Goal: Complete application form

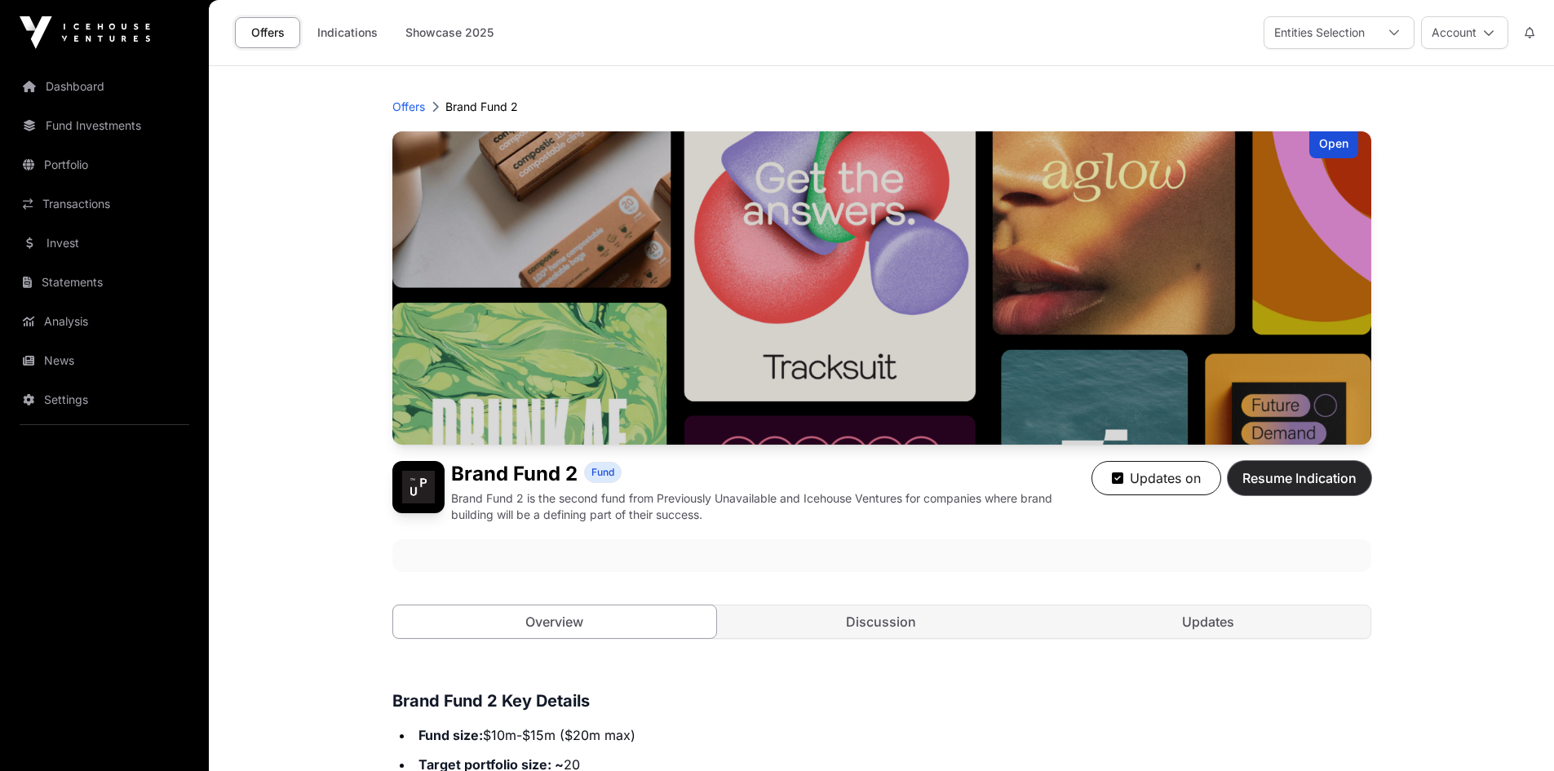
click at [1294, 483] on span "Resume Indication" at bounding box center [1299, 478] width 114 height 20
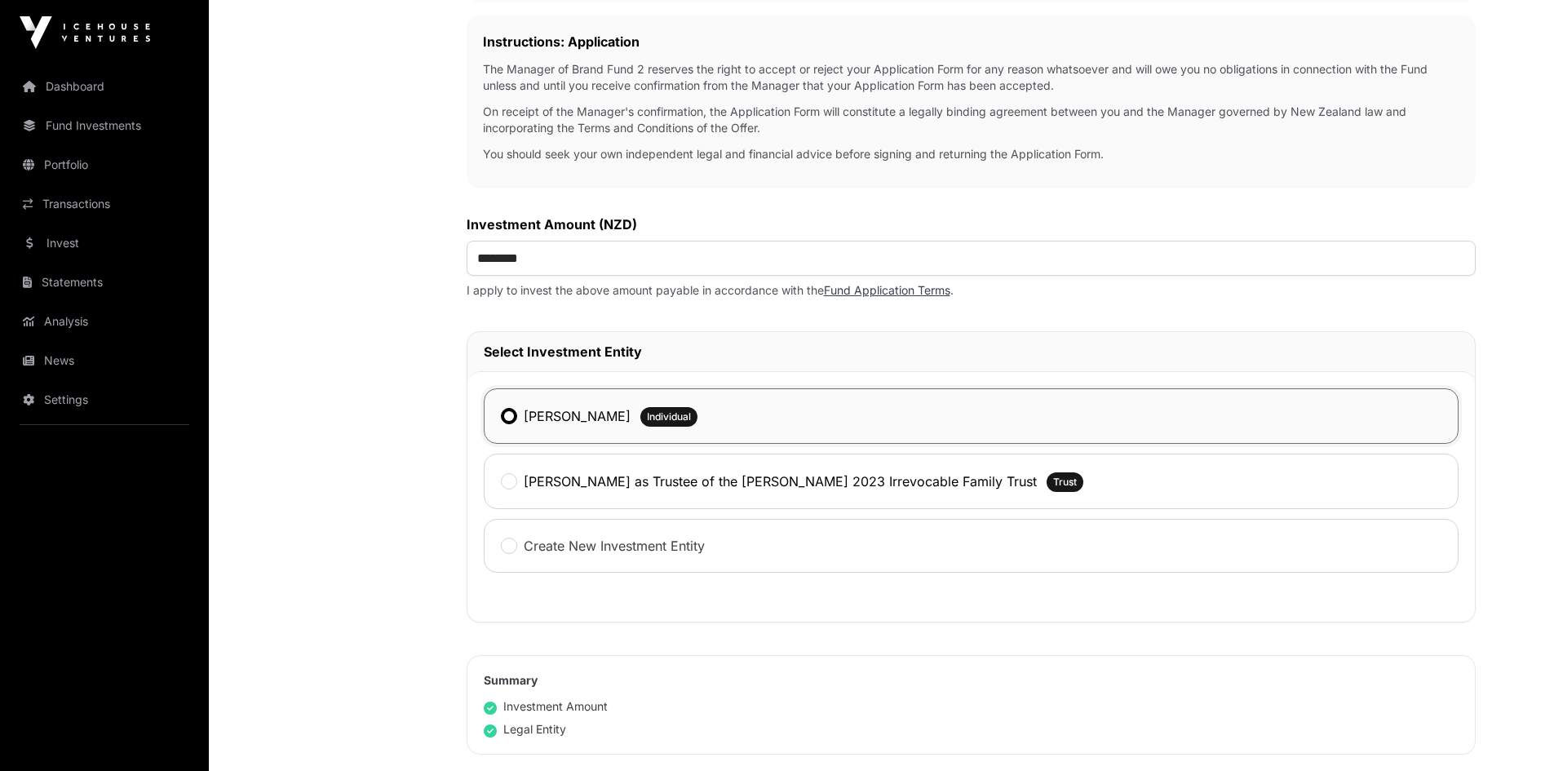
scroll to position [652, 0]
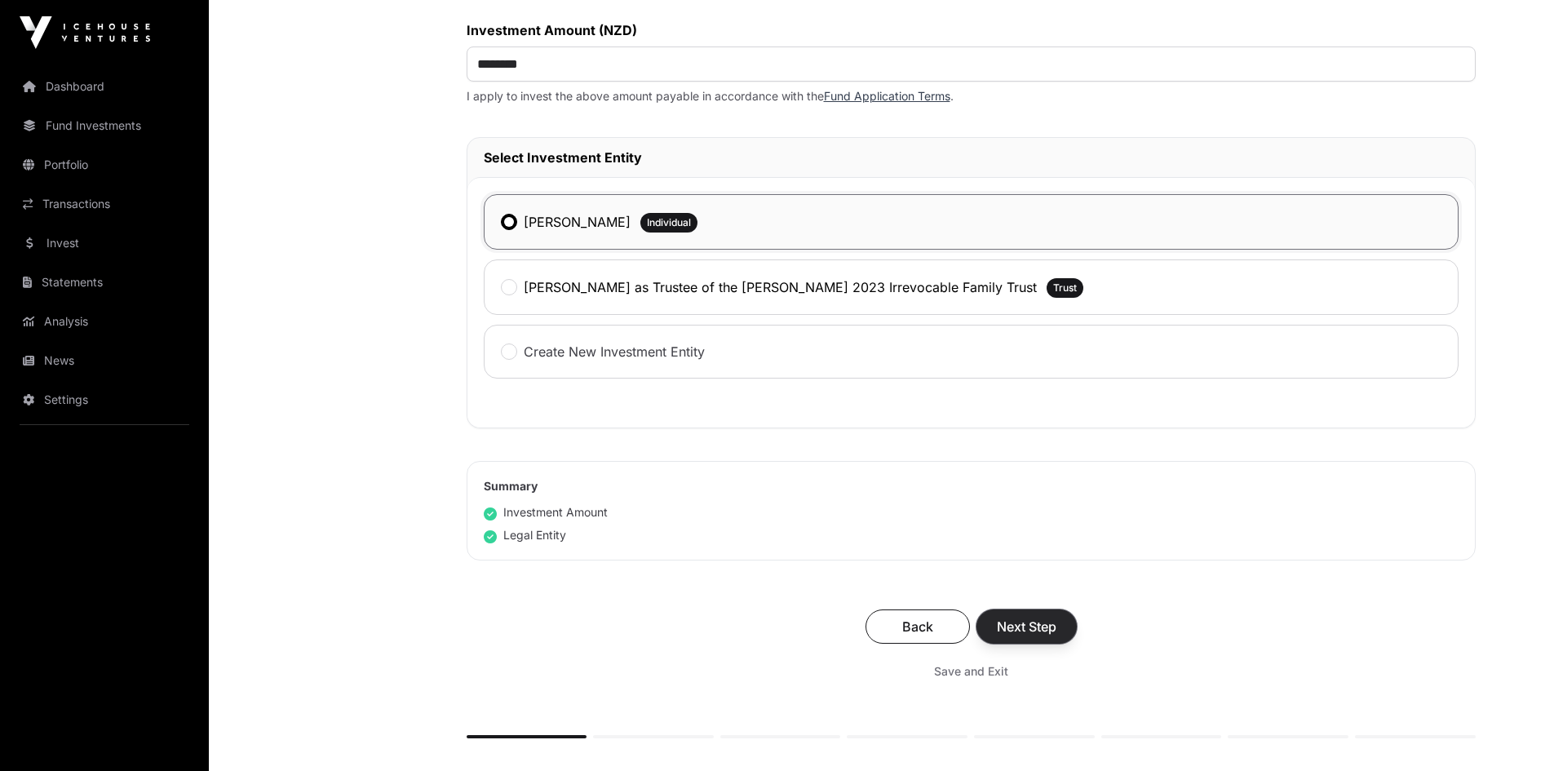
click at [1031, 624] on span "Next Step" at bounding box center [1027, 627] width 60 height 20
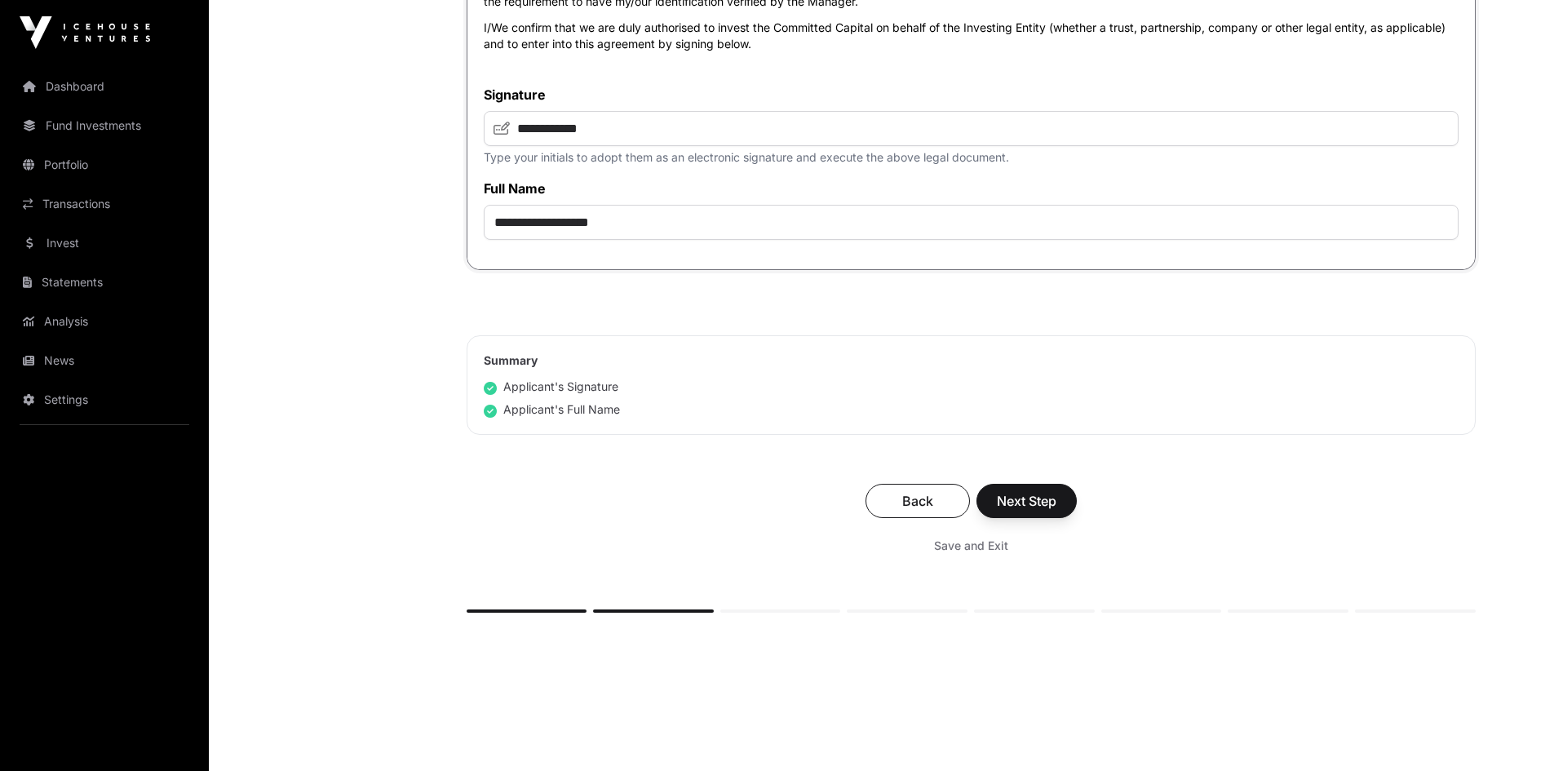
scroll to position [5872, 0]
click at [1035, 516] on button "Next Step" at bounding box center [1026, 499] width 100 height 34
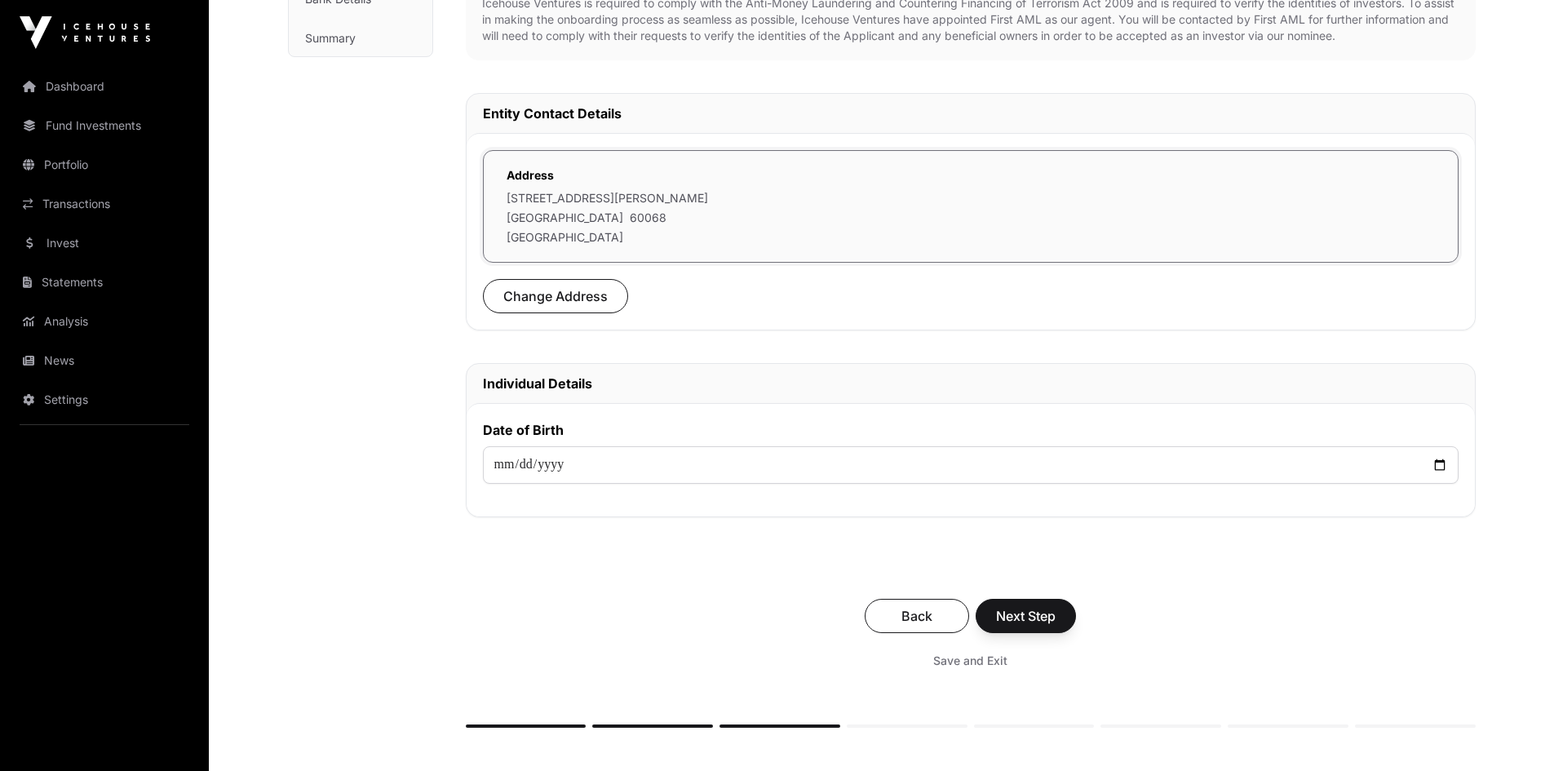
scroll to position [408, 0]
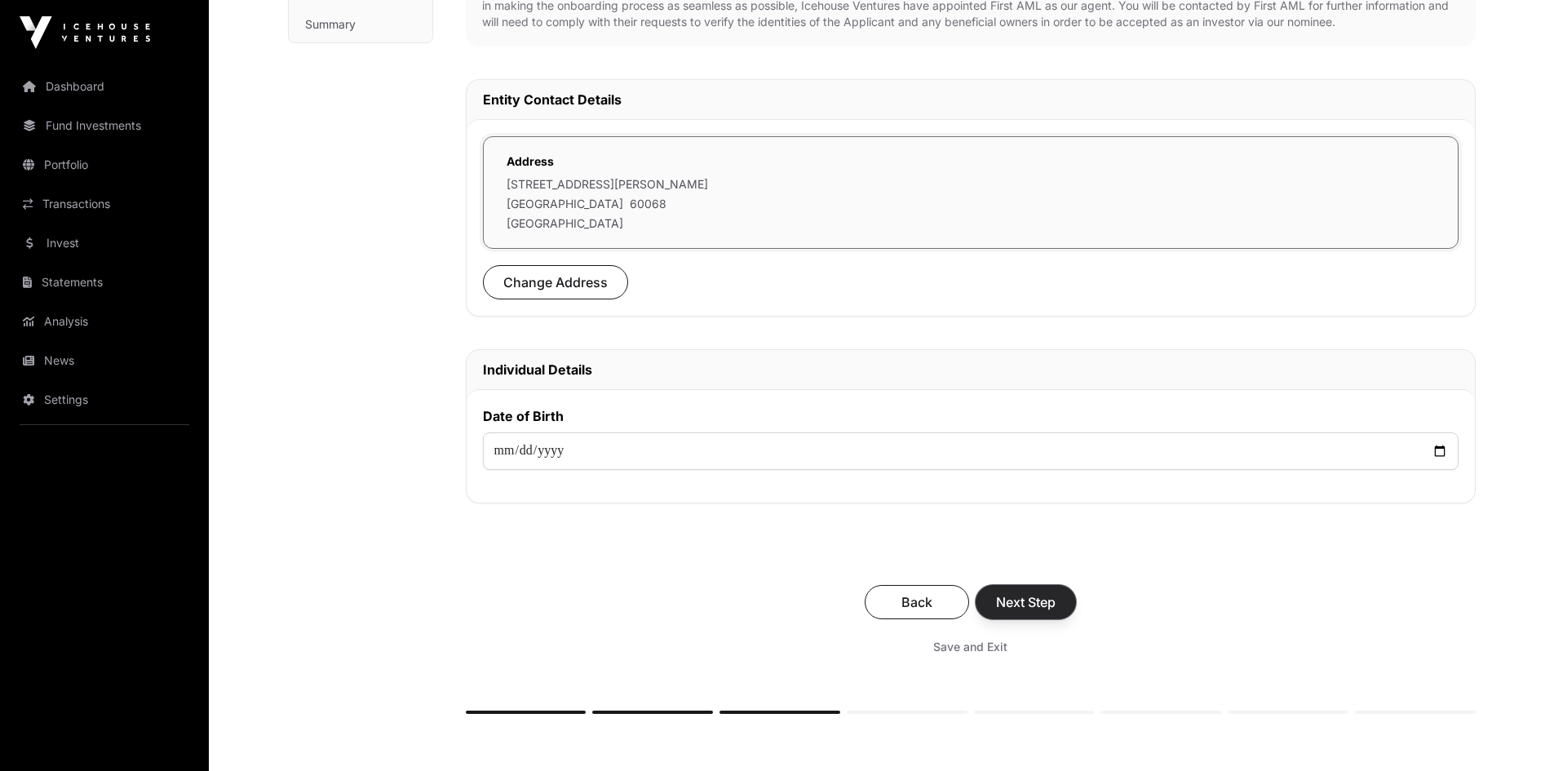
click at [1042, 600] on span "Next Step" at bounding box center [1026, 602] width 60 height 20
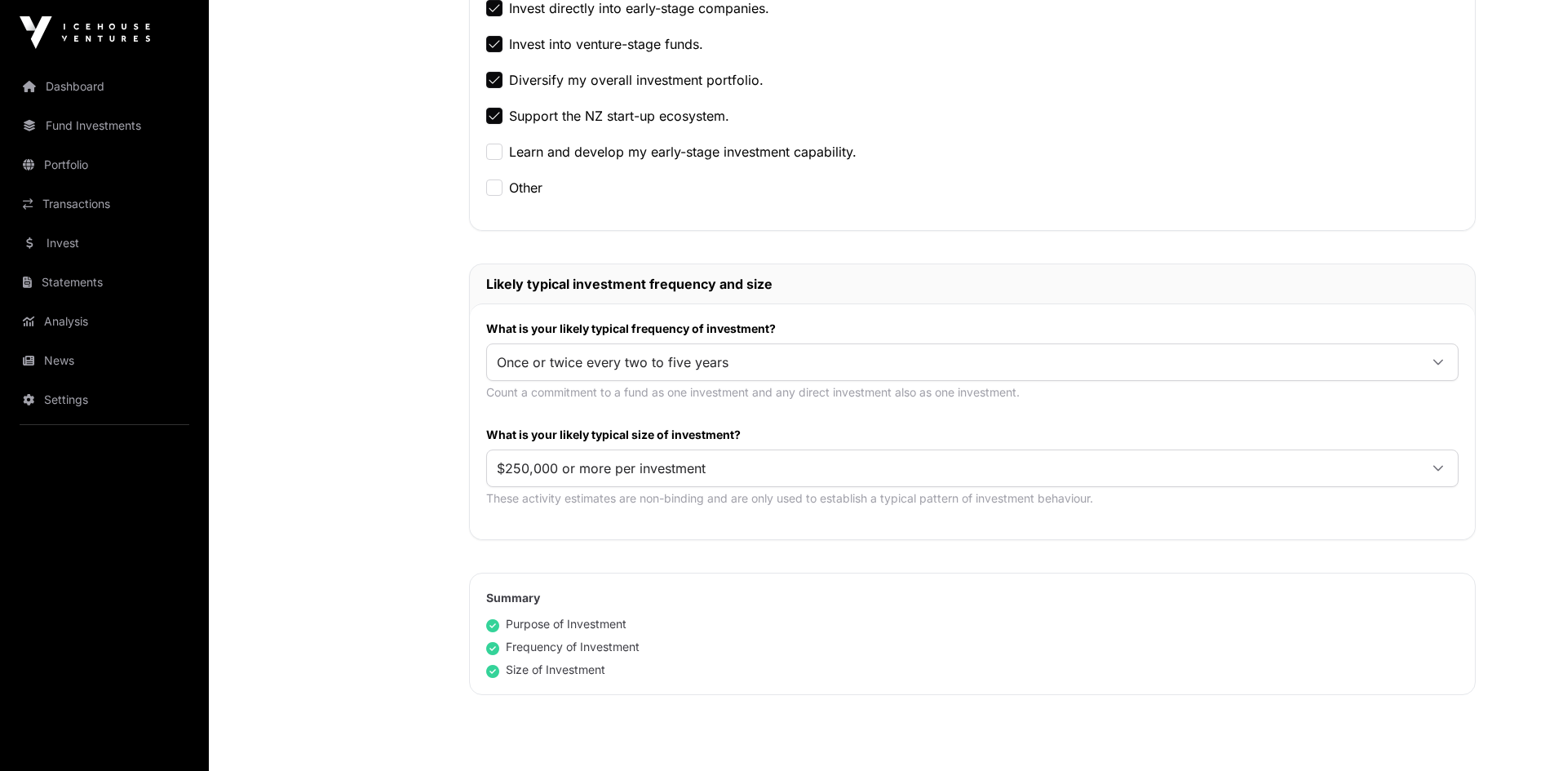
scroll to position [816, 0]
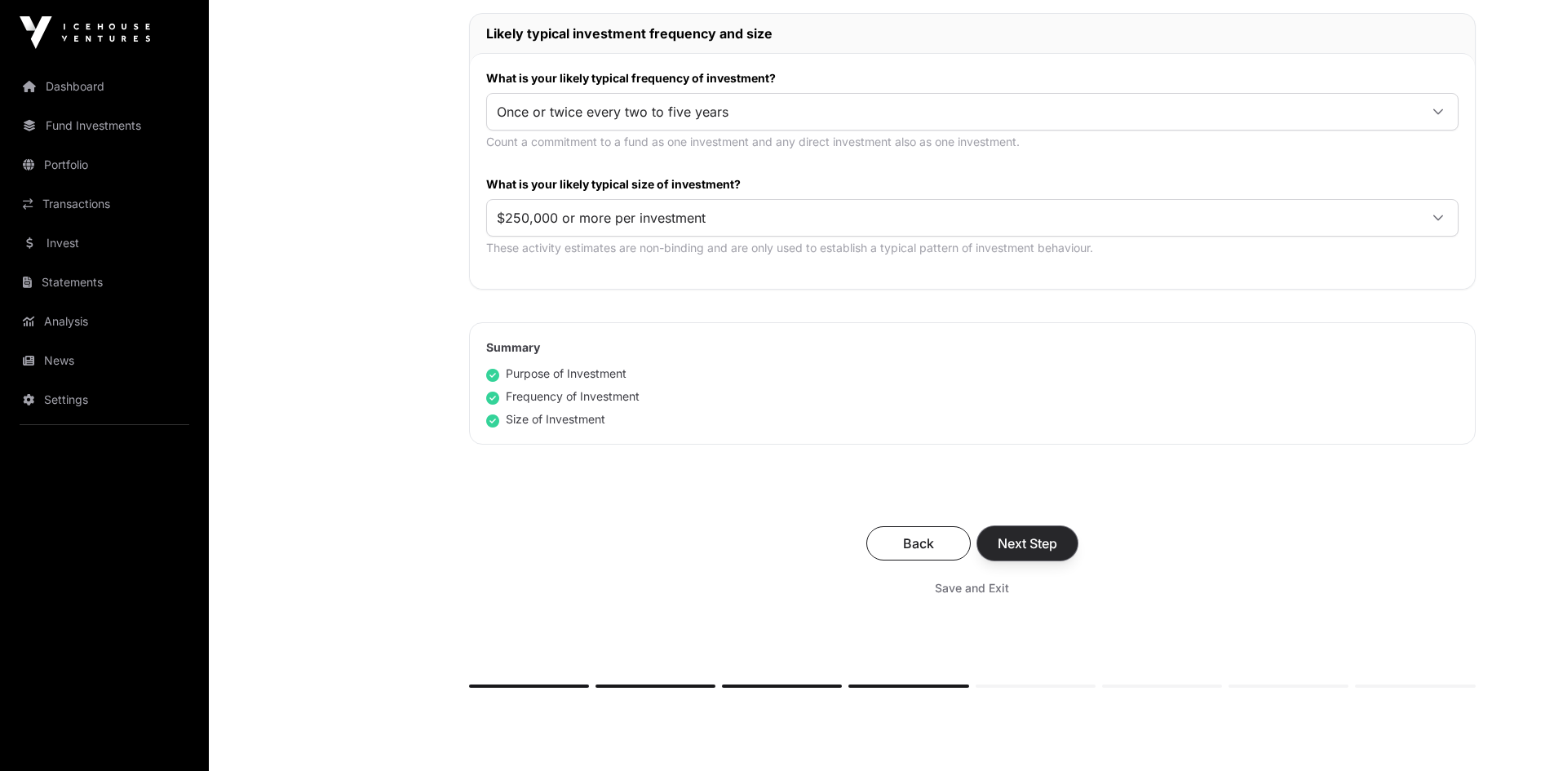
click at [1048, 542] on span "Next Step" at bounding box center [1027, 543] width 60 height 20
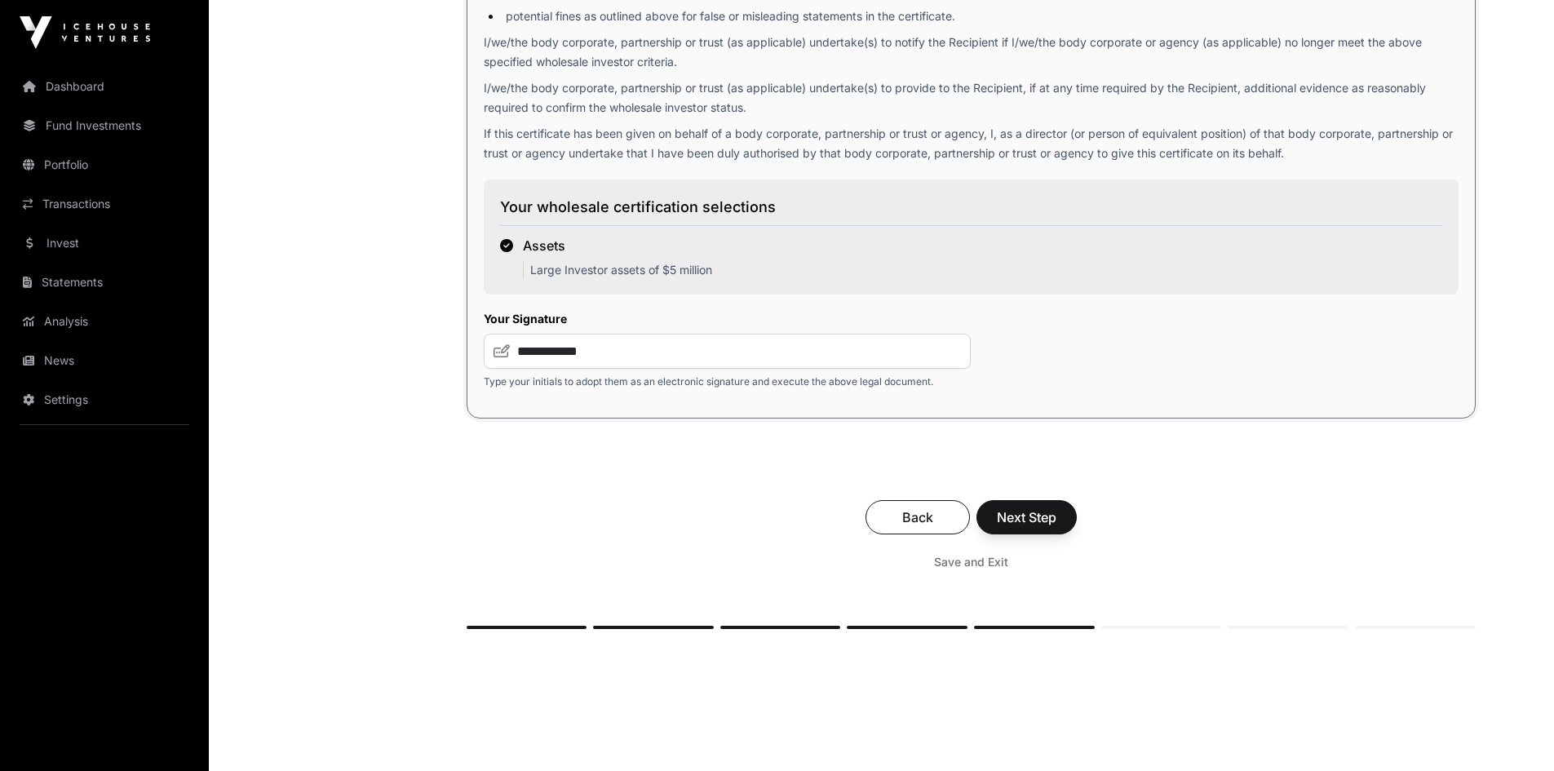
scroll to position [2365, 0]
click at [1031, 521] on span "Next Step" at bounding box center [1027, 516] width 60 height 20
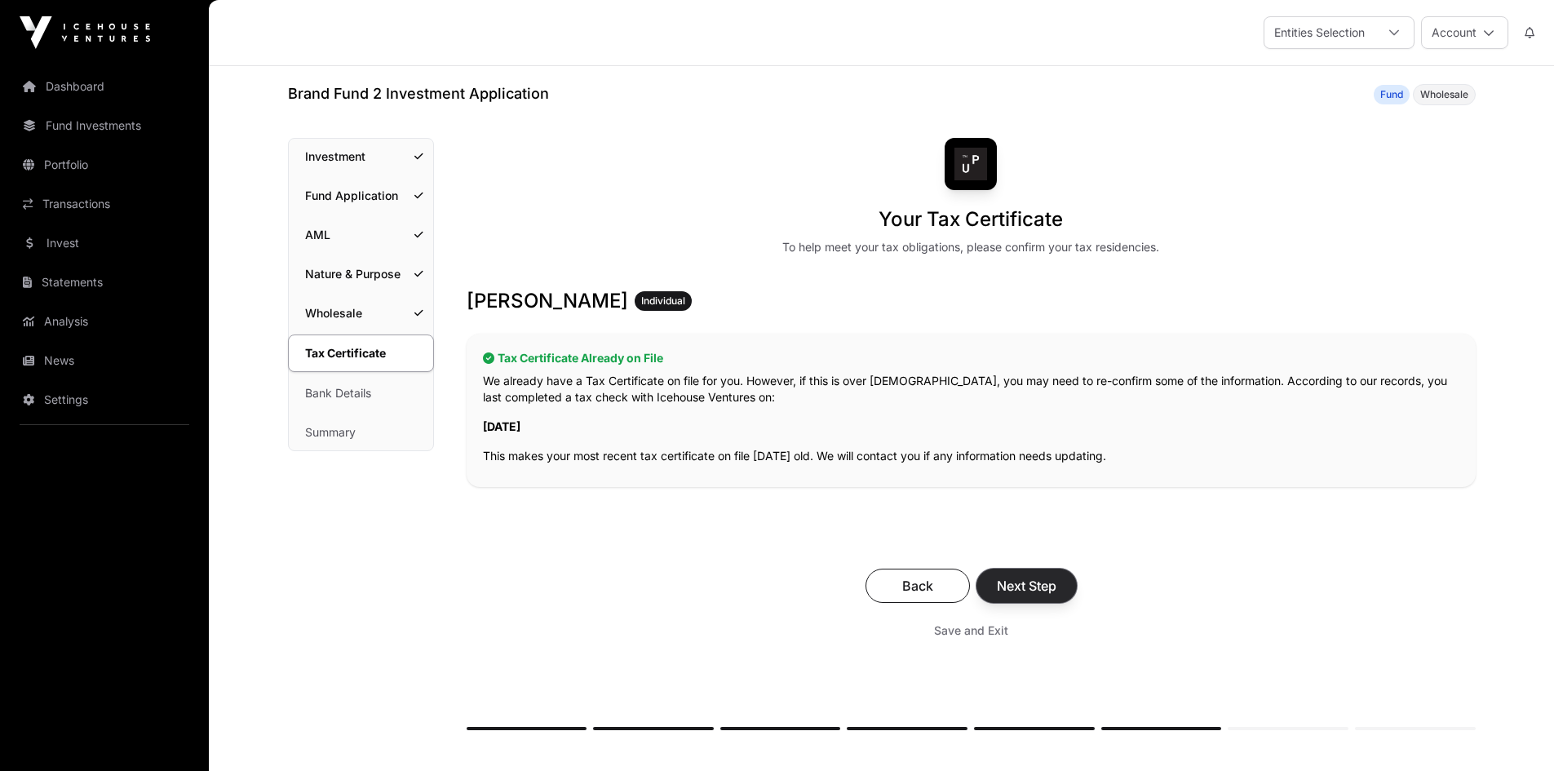
click at [1038, 581] on span "Next Step" at bounding box center [1027, 586] width 60 height 20
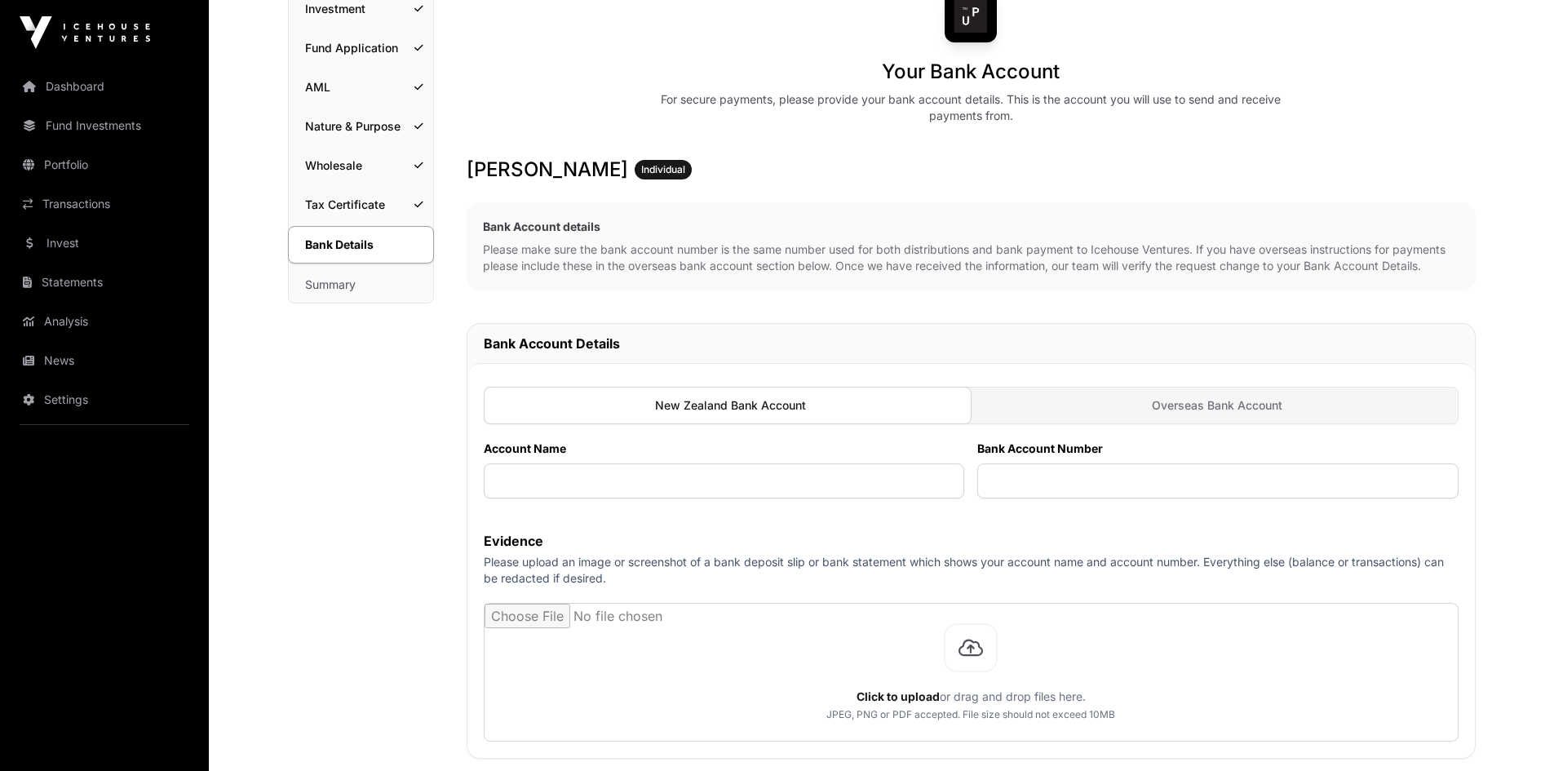
scroll to position [245, 0]
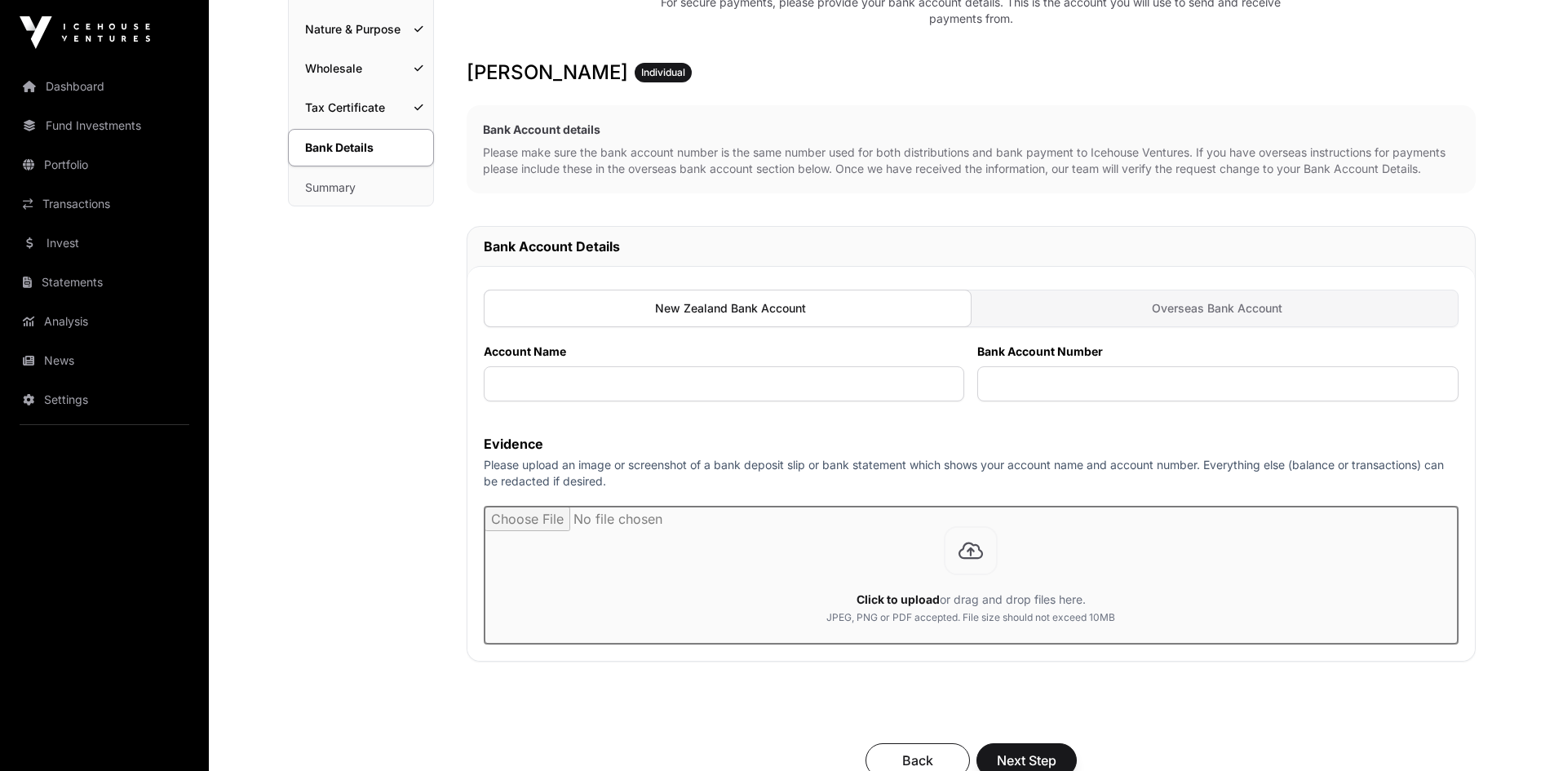
click at [980, 557] on input "file" at bounding box center [970, 574] width 973 height 137
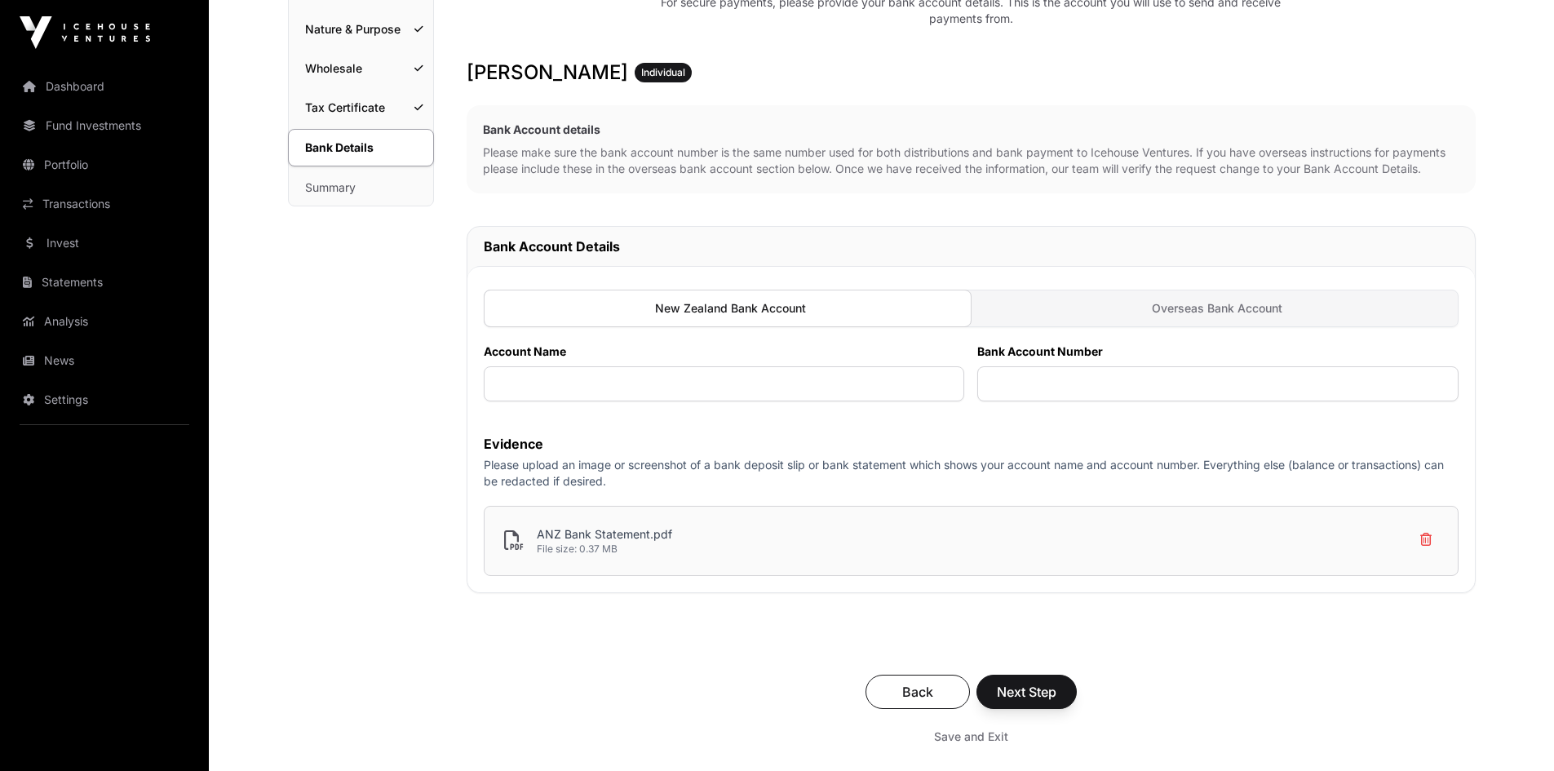
click at [1480, 334] on div "Brand Fund 2 Investment Application Fund Wholesale Bank Details Investment Fund…" at bounding box center [881, 363] width 1253 height 1050
click at [542, 386] on input "text" at bounding box center [724, 383] width 481 height 35
type input "**********"
click at [1039, 383] on input "**********" at bounding box center [1217, 383] width 481 height 35
type input "**********"
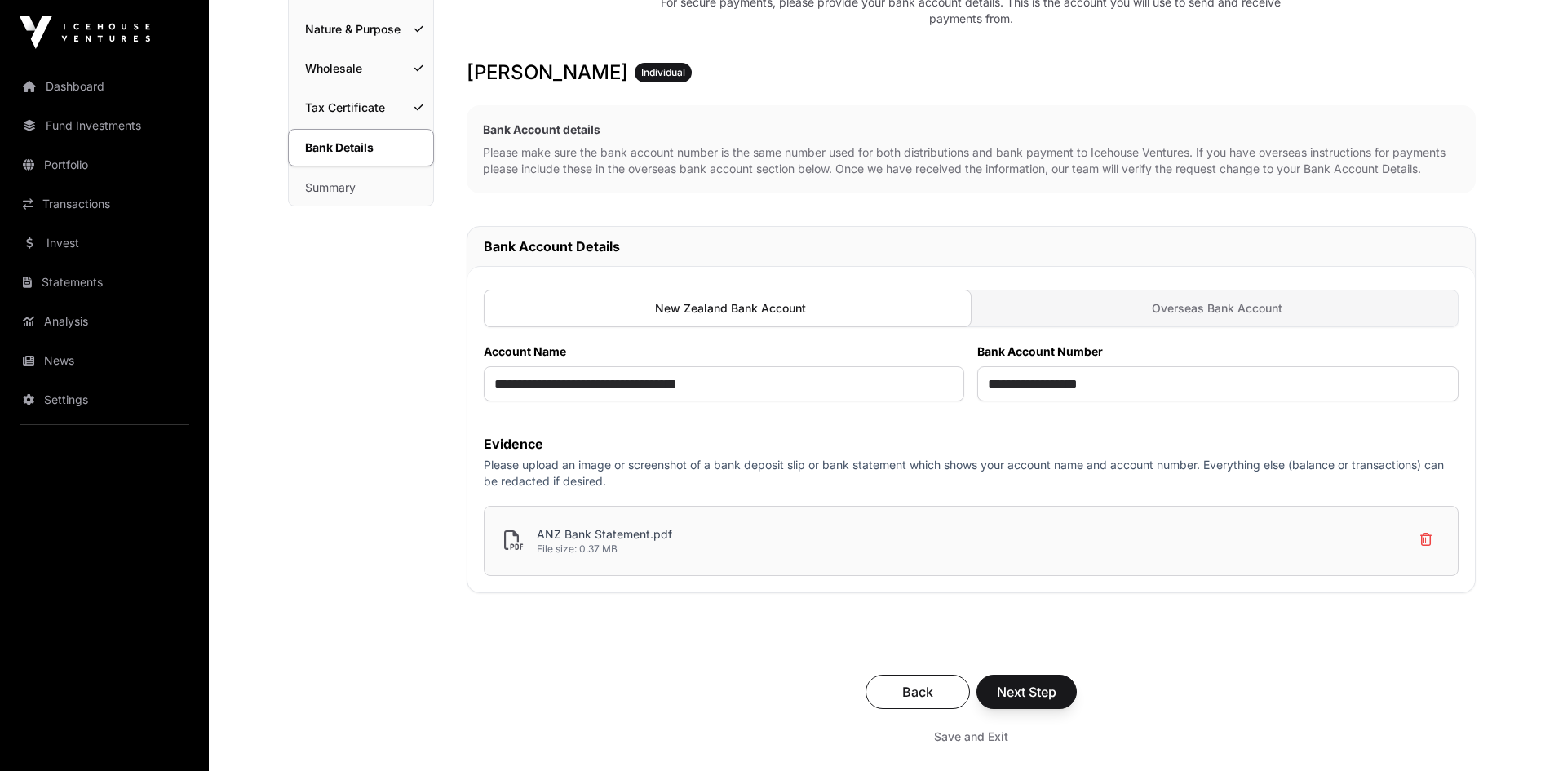
click at [716, 469] on p "Please upload an image or screenshot of a bank deposit slip or bank statement w…" at bounding box center [971, 473] width 975 height 33
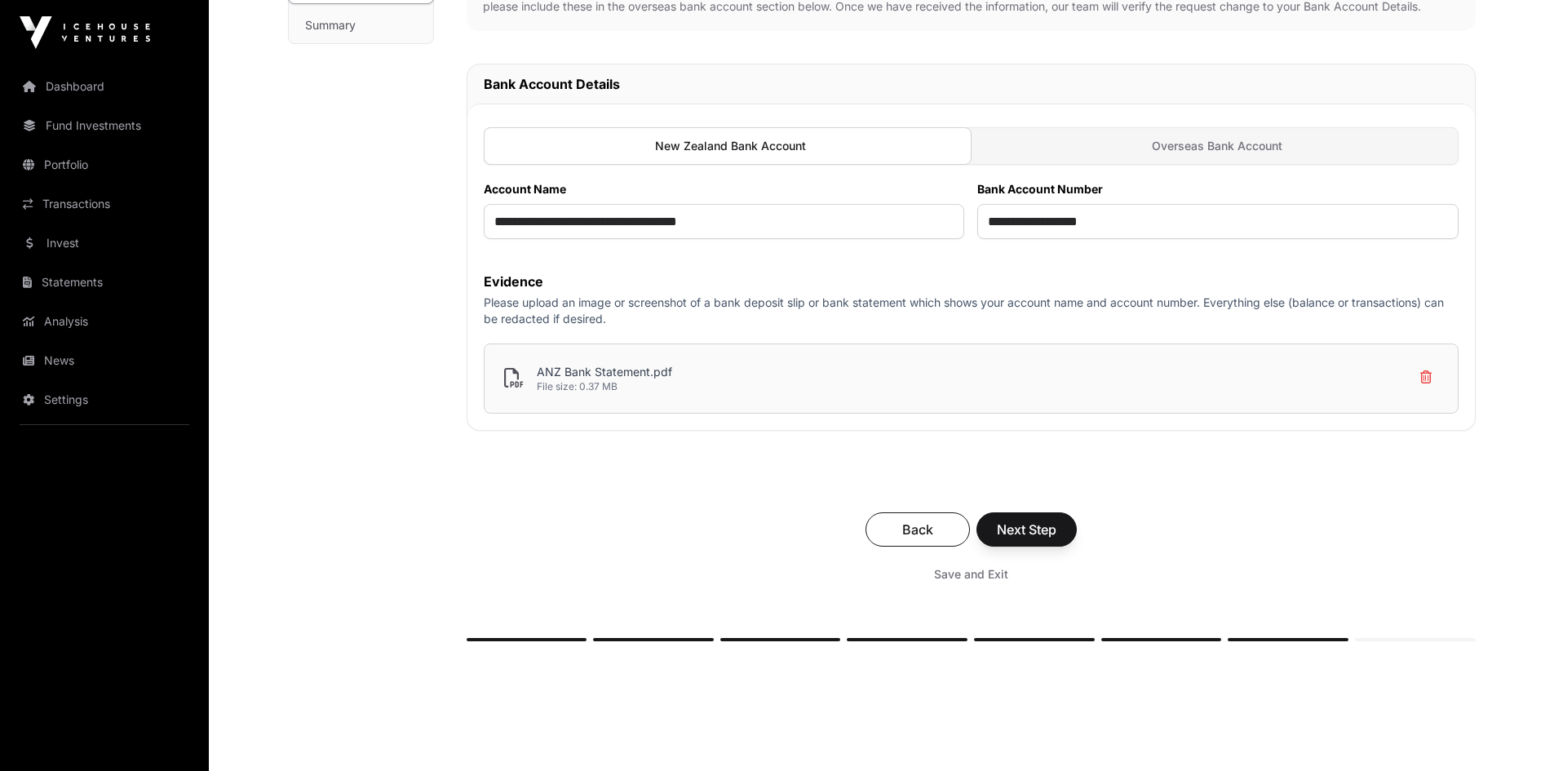
scroll to position [408, 0]
click at [1034, 537] on span "Next Step" at bounding box center [1027, 529] width 60 height 20
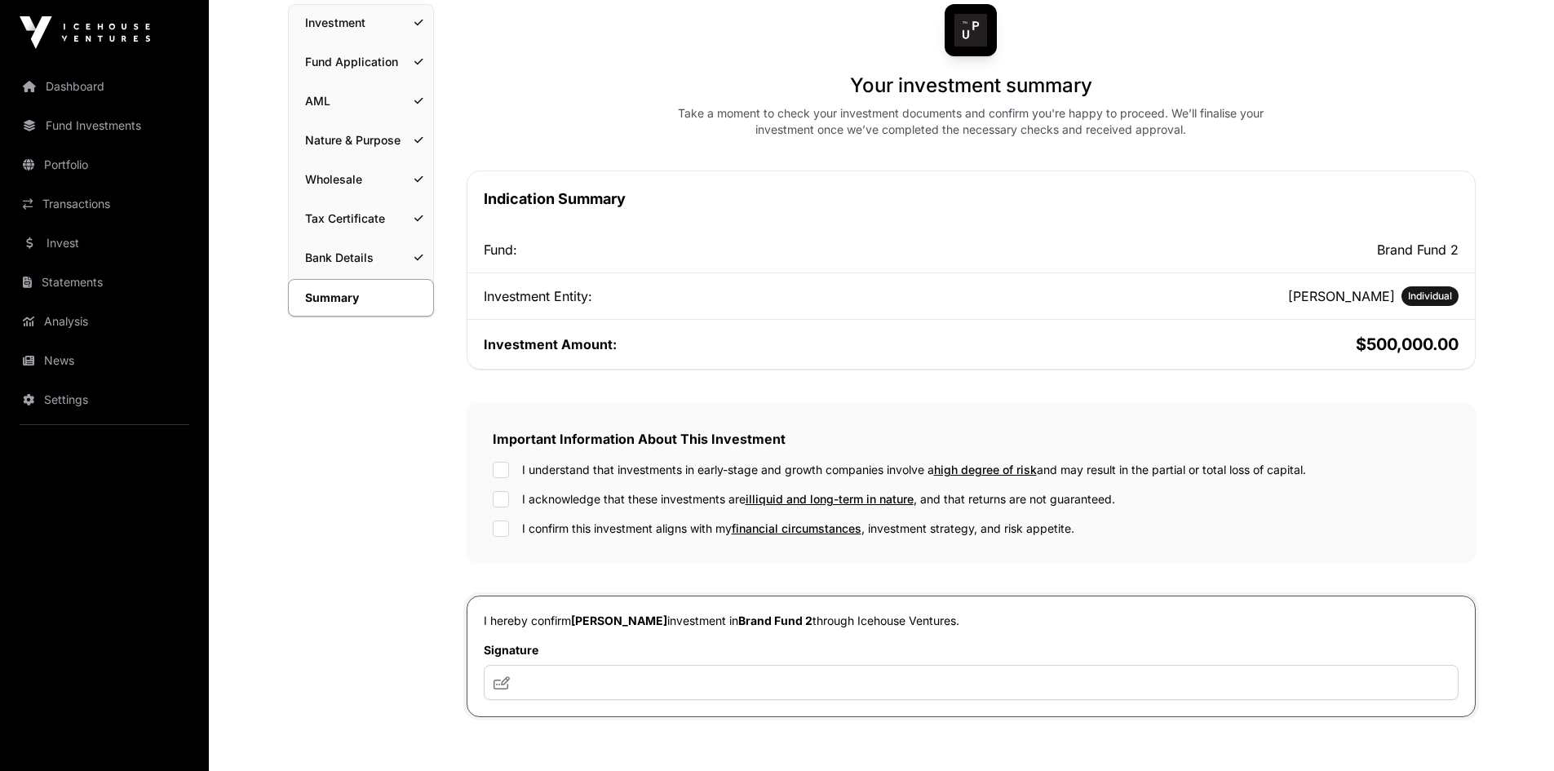
scroll to position [163, 0]
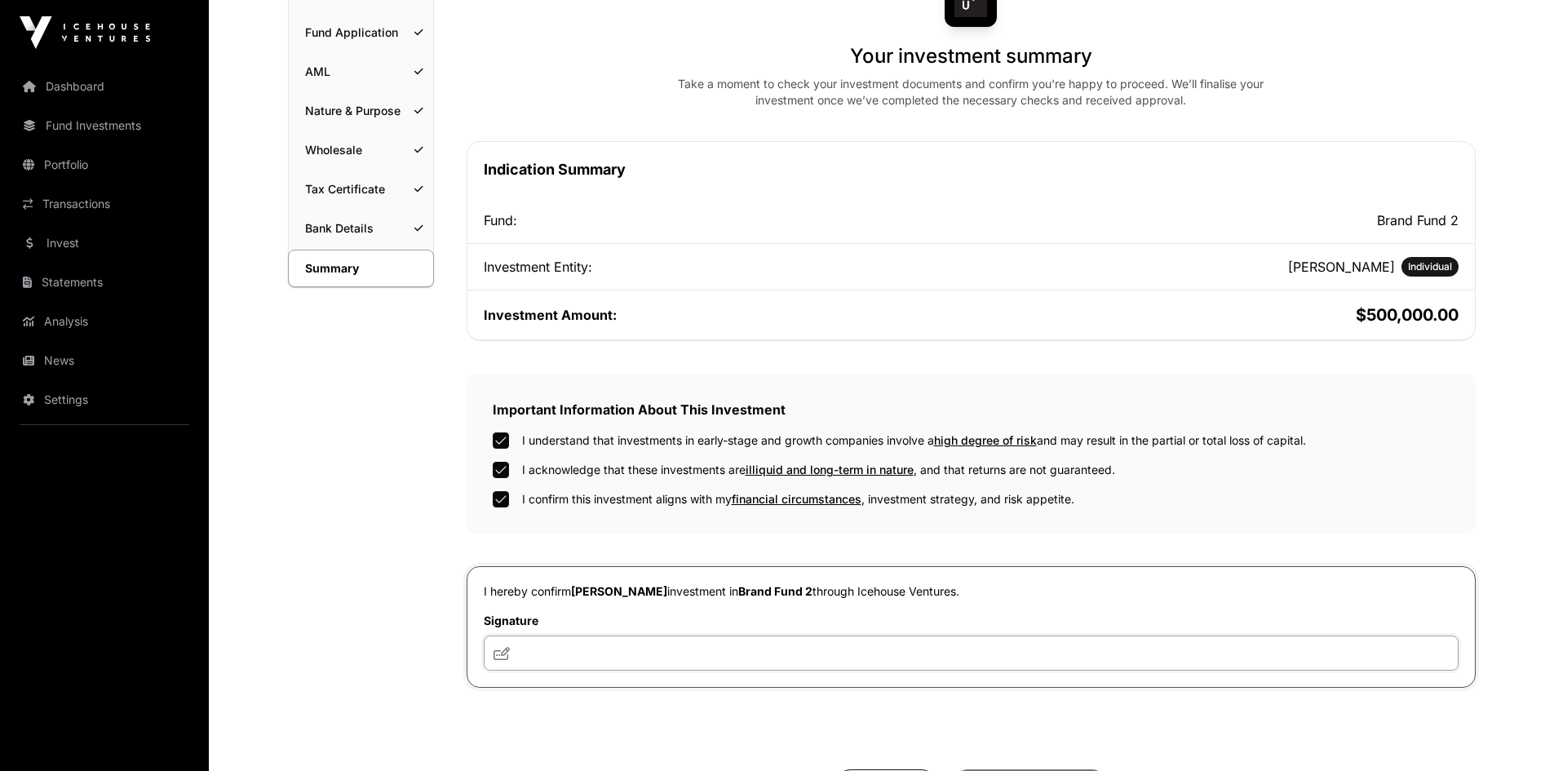
click at [581, 650] on input "text" at bounding box center [971, 652] width 975 height 35
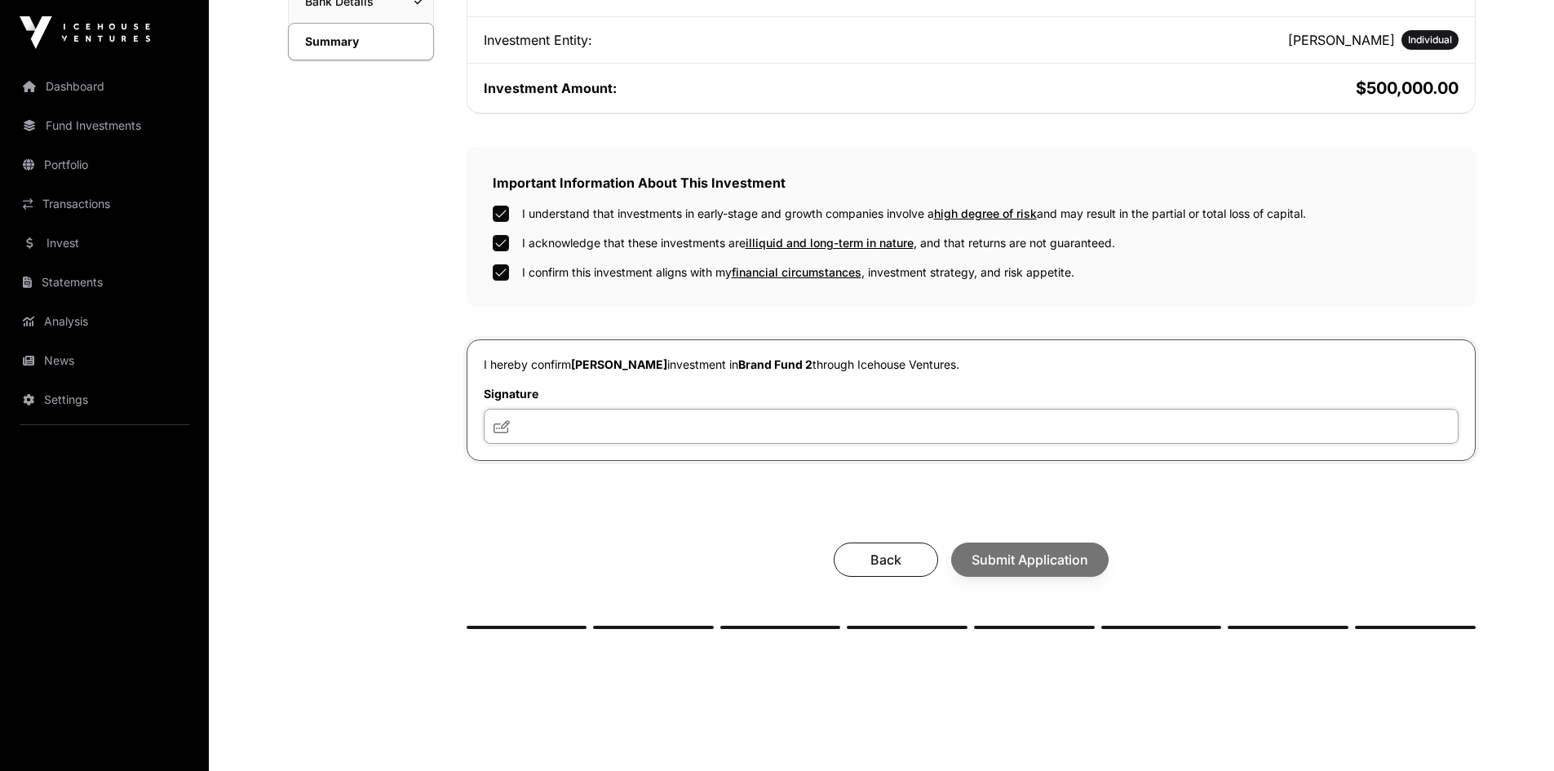
scroll to position [408, 0]
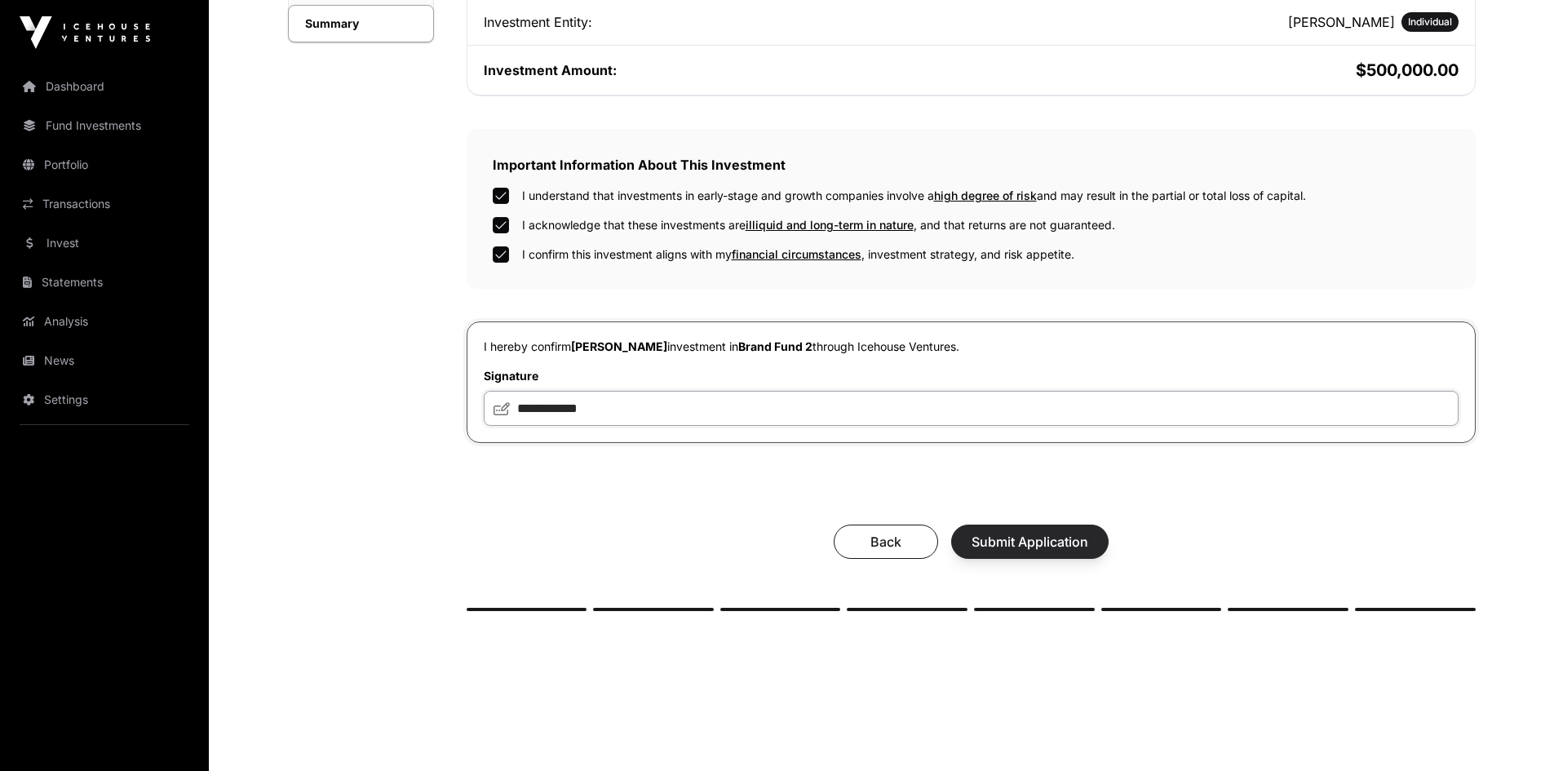
type input "**********"
click at [1012, 544] on span "Submit Application" at bounding box center [1029, 542] width 117 height 20
